Goal: Task Accomplishment & Management: Use online tool/utility

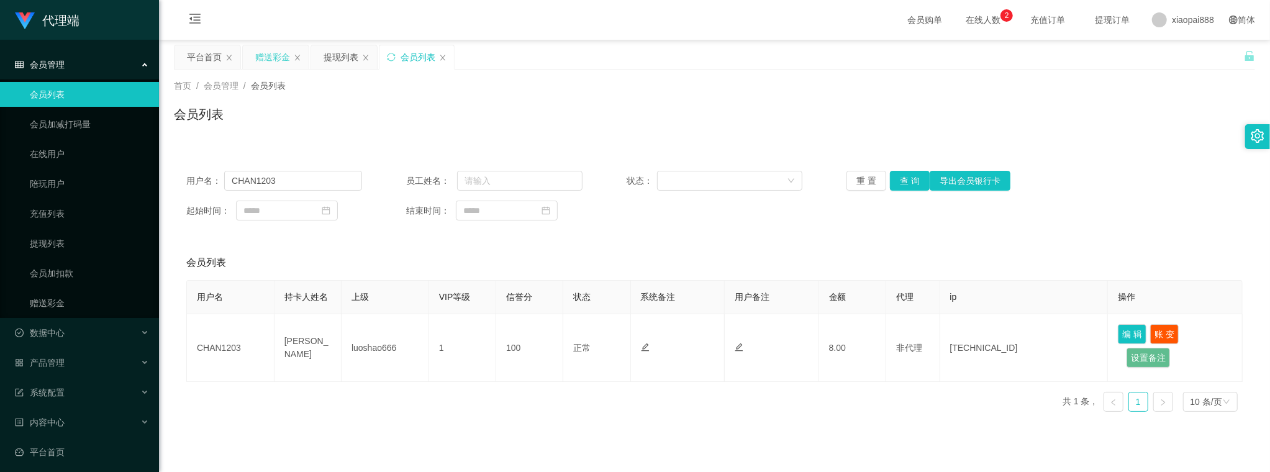
click at [274, 51] on div "赠送彩金" at bounding box center [272, 57] width 35 height 24
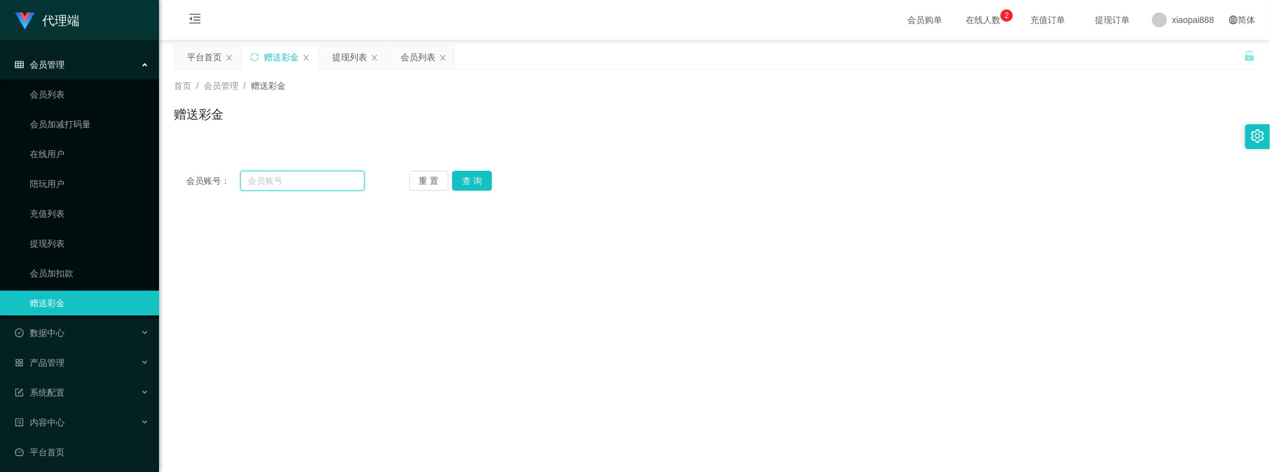
drag, startPoint x: 316, startPoint y: 179, endPoint x: 356, endPoint y: 184, distance: 40.1
click at [316, 179] on input "text" at bounding box center [302, 181] width 124 height 20
paste input "shinbi"
type input "shinbi"
drag, startPoint x: 470, startPoint y: 176, endPoint x: 448, endPoint y: 189, distance: 24.5
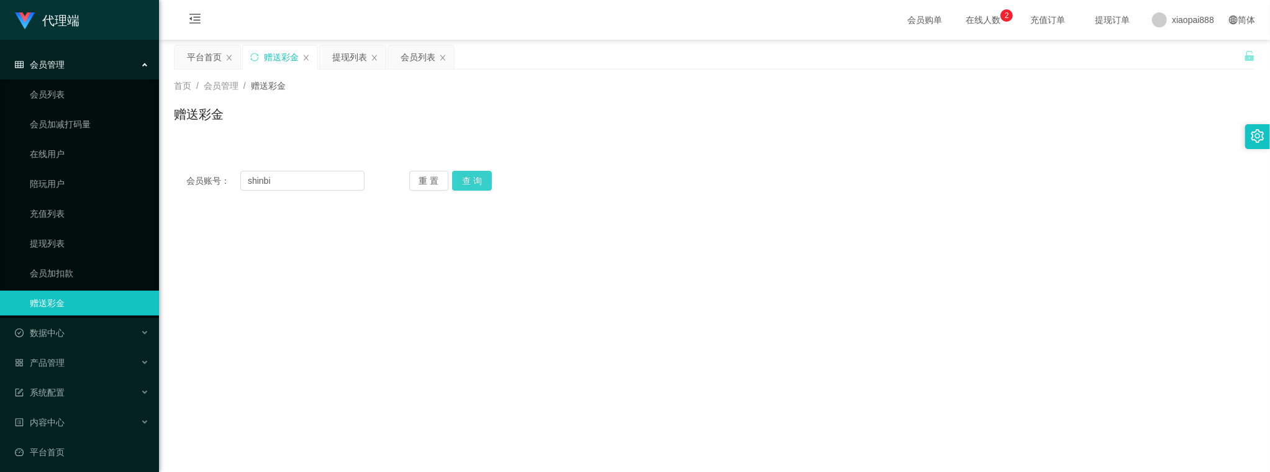
click at [470, 176] on button "查 询" at bounding box center [472, 181] width 40 height 20
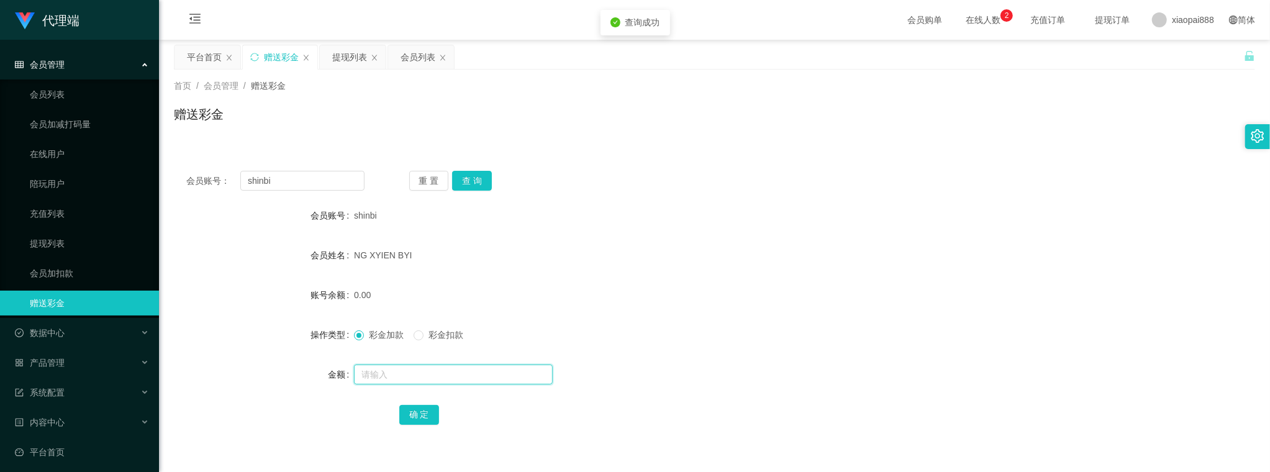
click at [414, 374] on input "text" at bounding box center [453, 375] width 199 height 20
type input "56"
click at [423, 417] on button "确 定" at bounding box center [419, 415] width 40 height 20
drag, startPoint x: 606, startPoint y: 251, endPoint x: 481, endPoint y: 200, distance: 135.4
click at [606, 251] on div "NG XYIEN BYI" at bounding box center [669, 255] width 631 height 25
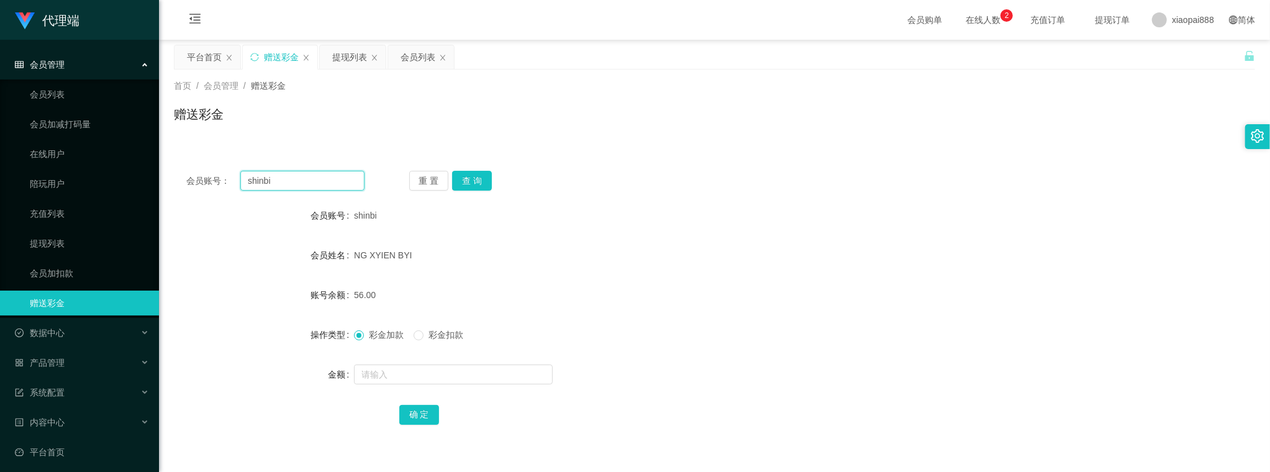
click at [334, 184] on input "shinbi" at bounding box center [302, 181] width 124 height 20
paste input "CHAN1203"
type input "CHAN1203"
click at [463, 175] on button "查 询" at bounding box center [472, 181] width 40 height 20
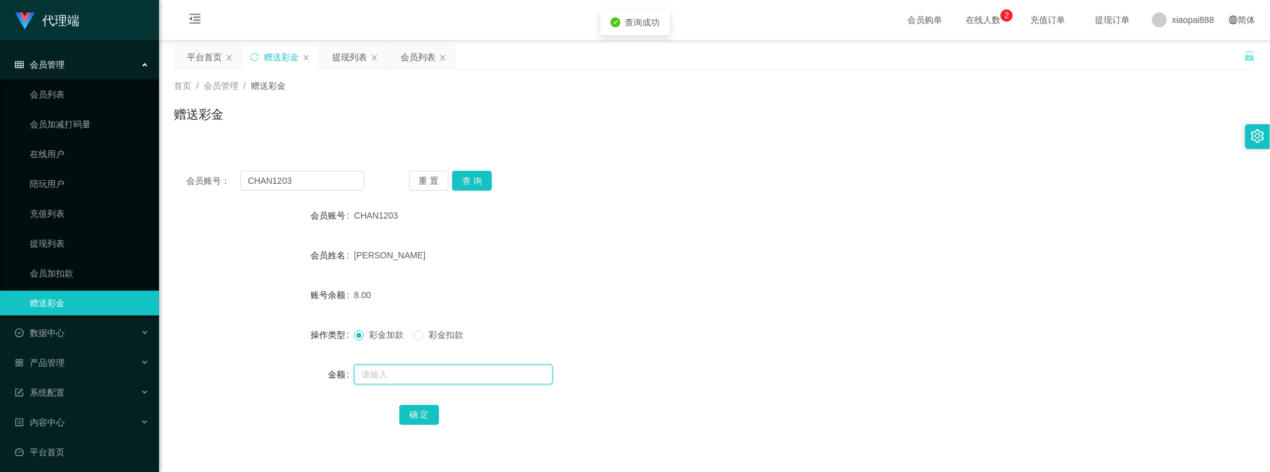
click at [403, 370] on input "text" at bounding box center [453, 375] width 199 height 20
type input "56"
drag, startPoint x: 425, startPoint y: 420, endPoint x: 398, endPoint y: 412, distance: 27.7
click at [425, 419] on button "确 定" at bounding box center [419, 415] width 40 height 20
drag, startPoint x: 713, startPoint y: 281, endPoint x: 696, endPoint y: 271, distance: 19.7
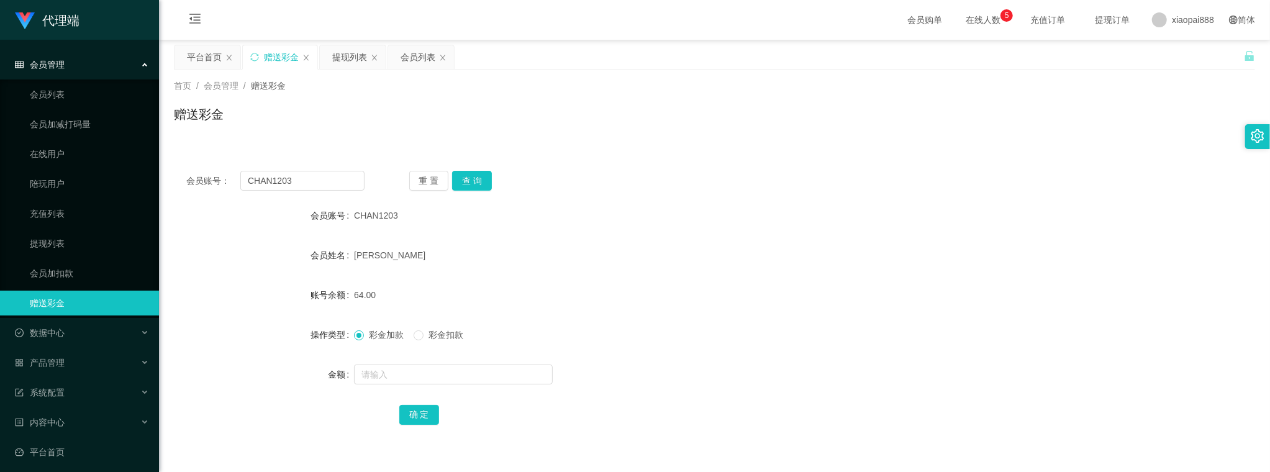
click at [713, 281] on form "会员账号 CHAN1203 会员姓名 [PERSON_NAME] 账号余额 64.00 操作类型 彩金加款 彩金扣款 金额 确 定" at bounding box center [714, 315] width 1081 height 224
drag, startPoint x: 327, startPoint y: 173, endPoint x: 333, endPoint y: 175, distance: 6.7
click at [327, 173] on input "CHAN1203" at bounding box center [302, 181] width 124 height 20
paste input "shinbi"
type input "shinbi"
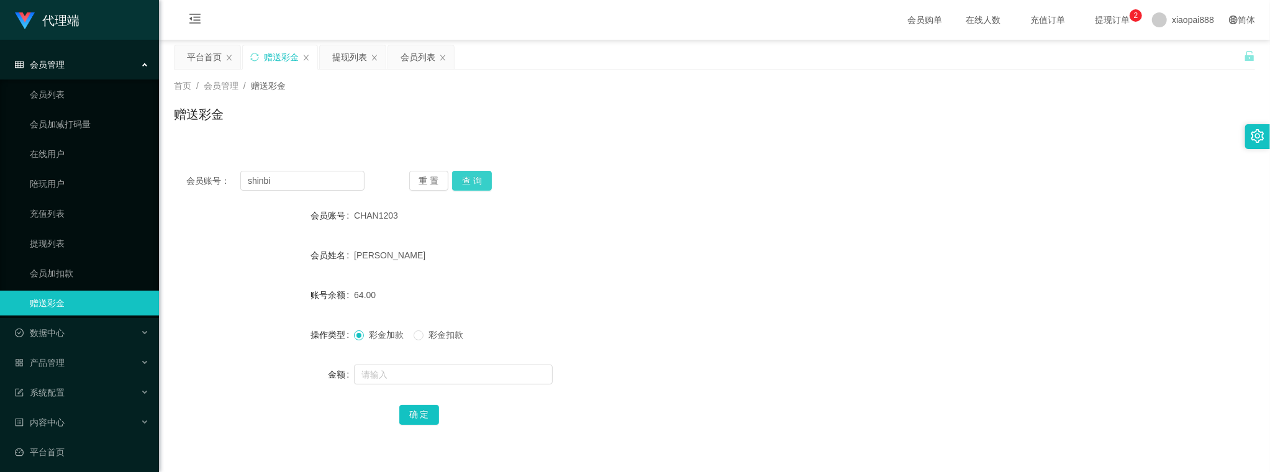
click at [465, 182] on button "查 询" at bounding box center [472, 181] width 40 height 20
click at [410, 370] on input "text" at bounding box center [453, 375] width 199 height 20
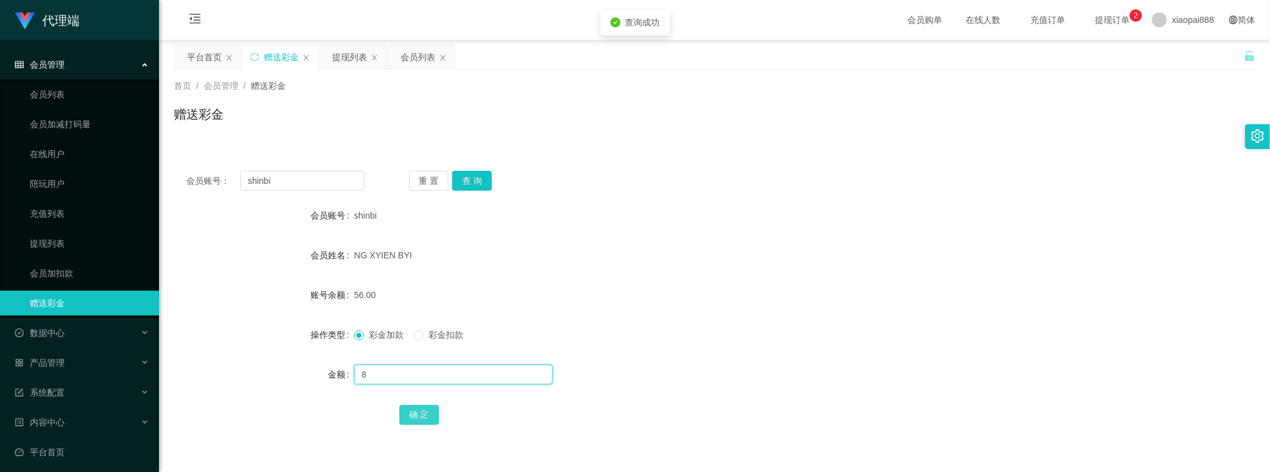
type input "8"
click at [424, 416] on button "确 定" at bounding box center [419, 415] width 40 height 20
